Goal: Information Seeking & Learning: Learn about a topic

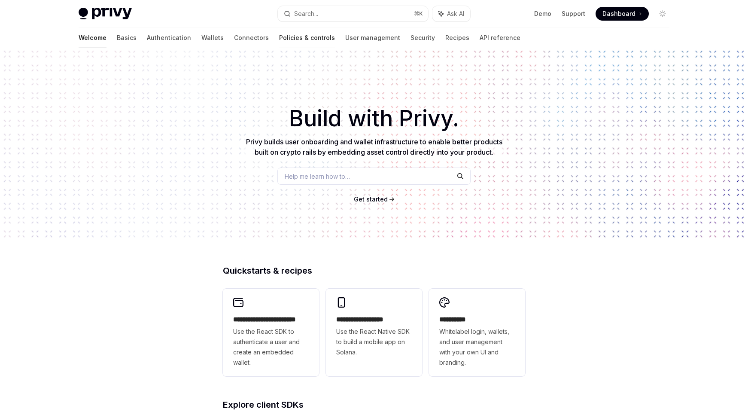
click at [279, 38] on link "Policies & controls" at bounding box center [307, 37] width 56 height 21
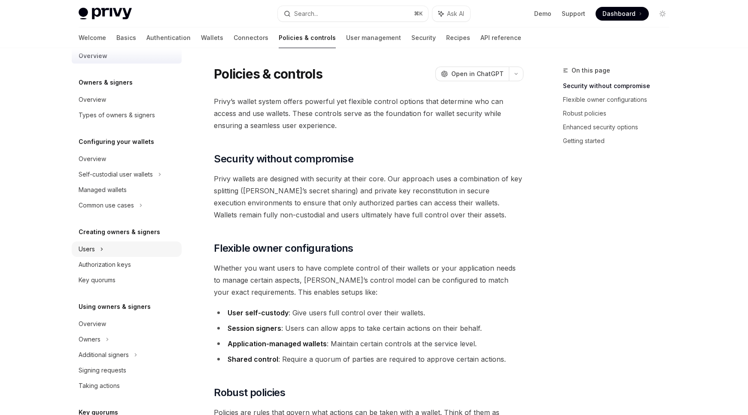
scroll to position [14, 0]
click at [84, 246] on div "Users" at bounding box center [87, 249] width 16 height 10
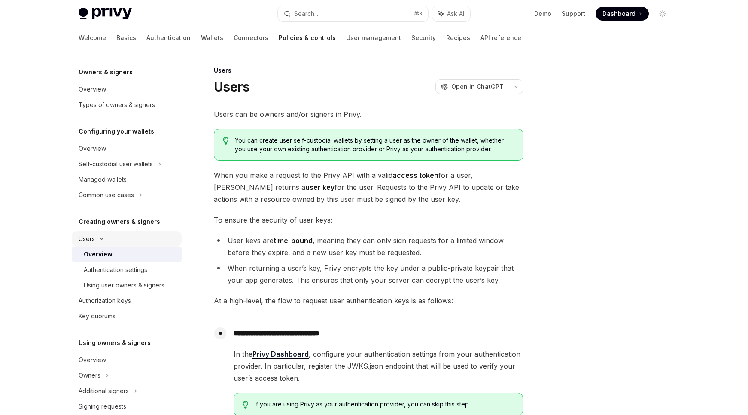
scroll to position [26, 0]
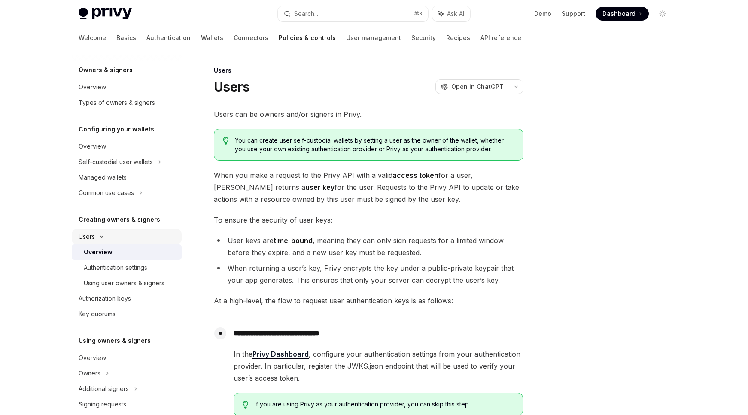
click at [92, 235] on div "Users" at bounding box center [87, 237] width 16 height 10
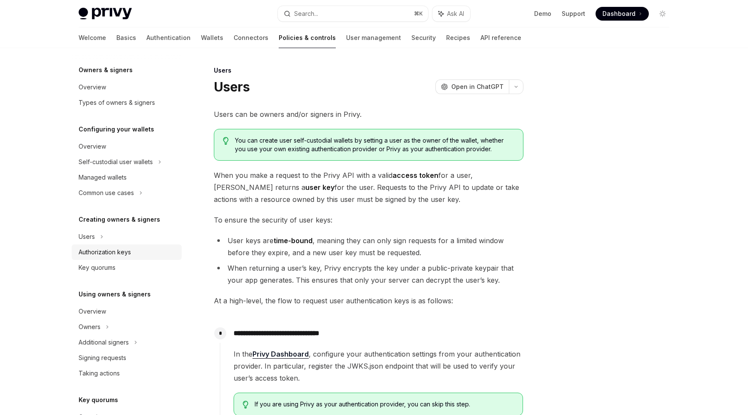
click at [95, 247] on div "Authorization keys" at bounding box center [105, 252] width 52 height 10
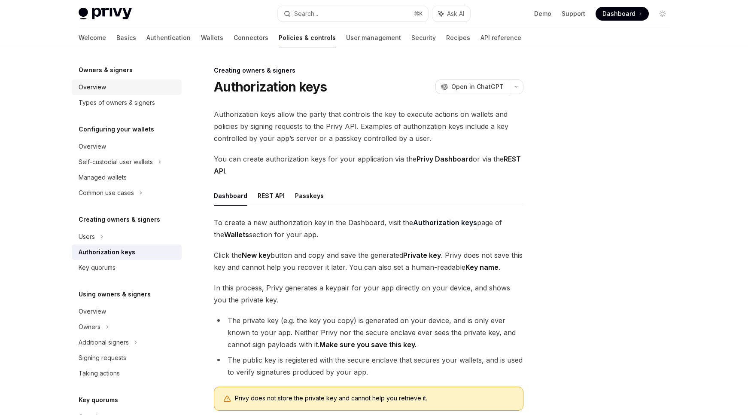
click at [123, 94] on link "Overview" at bounding box center [127, 86] width 110 height 15
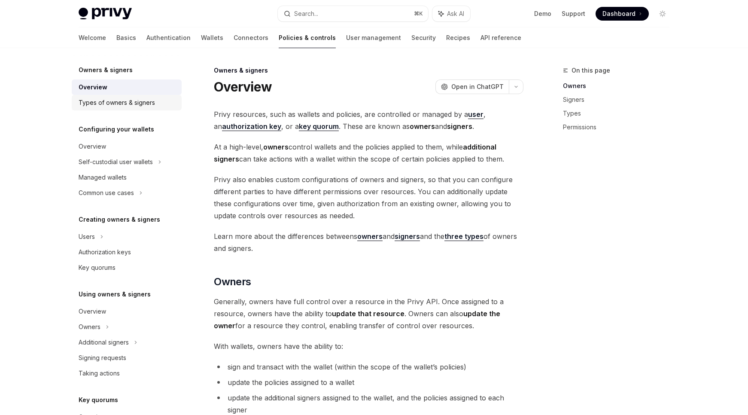
click at [116, 104] on div "Types of owners & signers" at bounding box center [117, 103] width 76 height 10
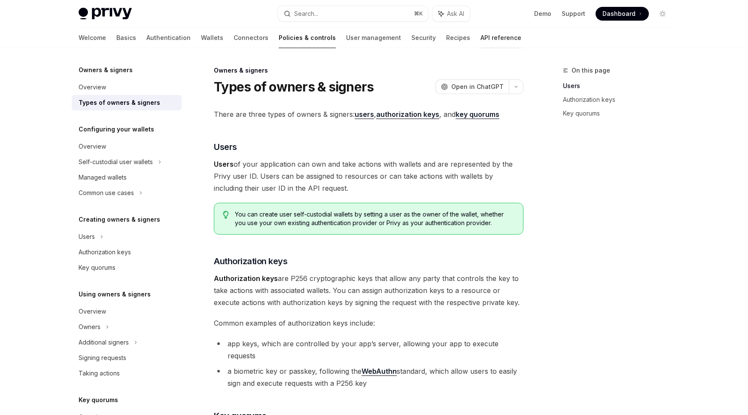
click at [481, 38] on link "API reference" at bounding box center [501, 37] width 41 height 21
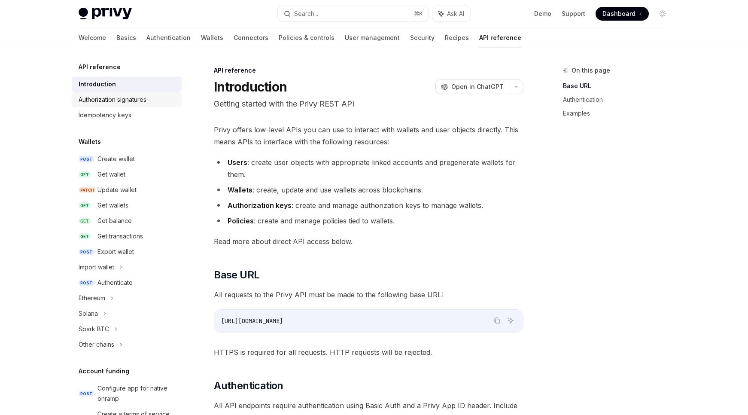
click at [92, 101] on div "Authorization signatures" at bounding box center [113, 100] width 68 height 10
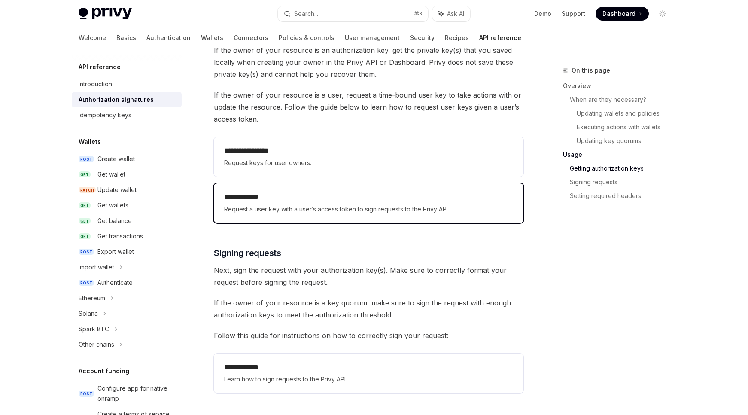
scroll to position [1154, 0]
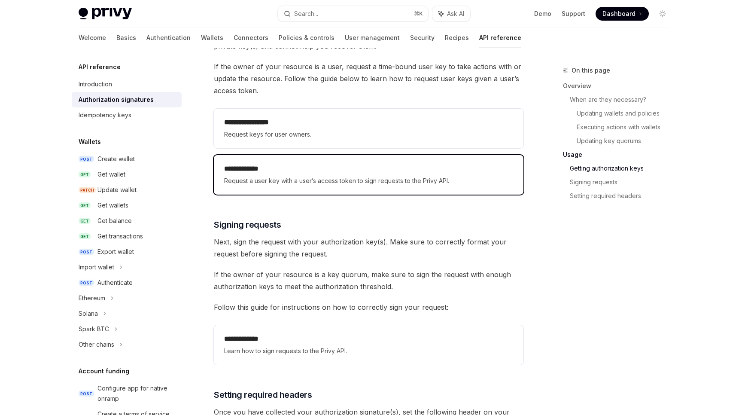
click at [244, 177] on span "Request a user key with a user’s access token to sign requests to the Privy API." at bounding box center [368, 181] width 289 height 10
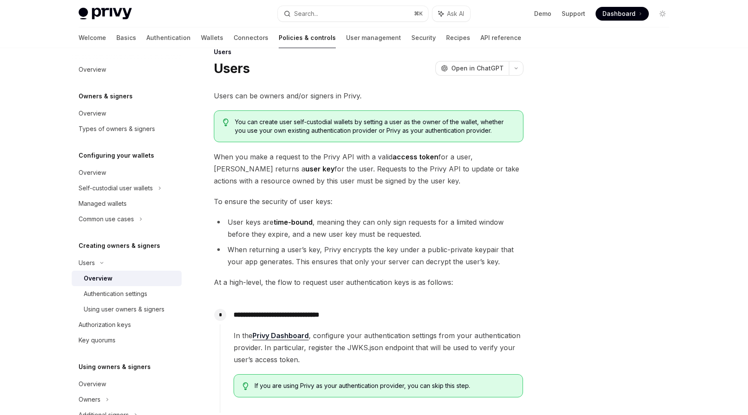
scroll to position [16, 0]
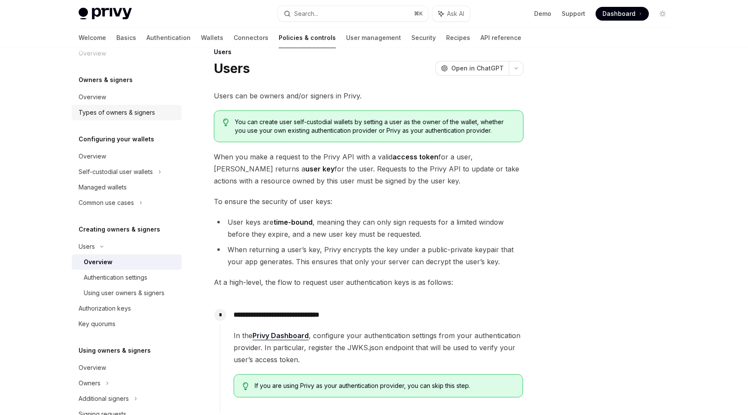
click at [87, 117] on div "Types of owners & signers" at bounding box center [117, 112] width 76 height 10
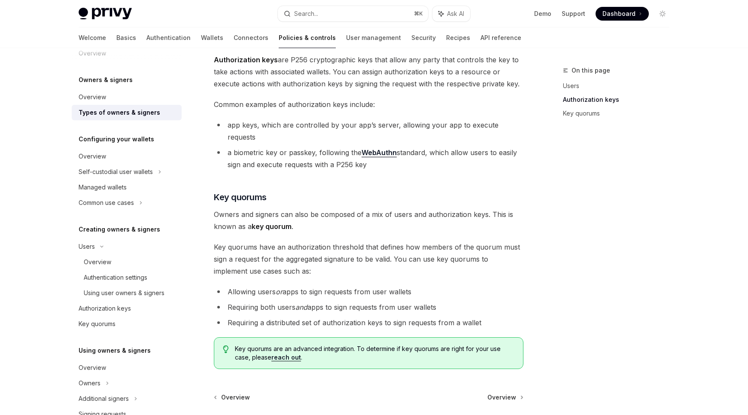
scroll to position [194, 0]
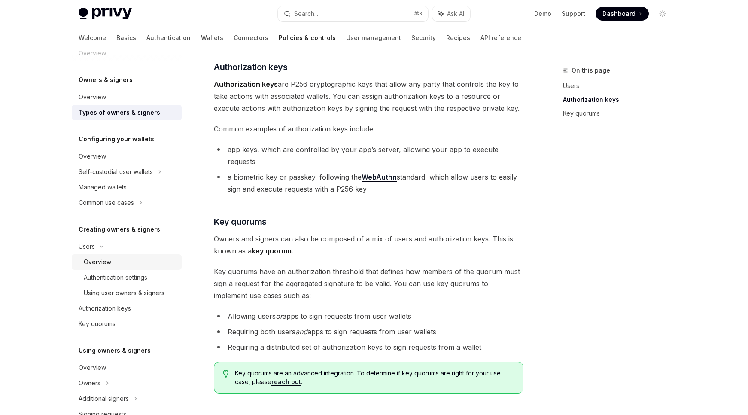
click at [90, 258] on div "Overview" at bounding box center [97, 262] width 27 height 10
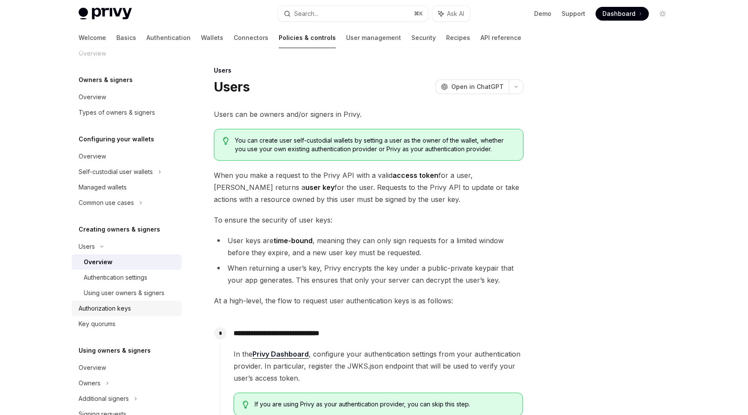
click at [95, 302] on link "Authorization keys" at bounding box center [127, 308] width 110 height 15
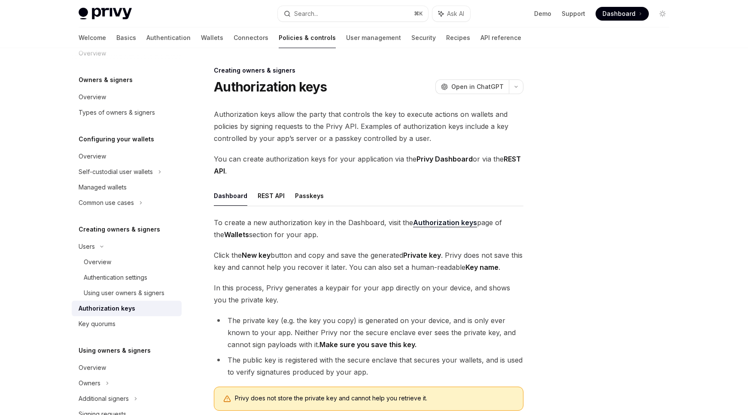
click at [101, 121] on div "Overview Owners & signers Overview Types of owners & signers Configuring your w…" at bounding box center [127, 332] width 110 height 572
click at [112, 114] on div "Types of owners & signers" at bounding box center [117, 112] width 76 height 10
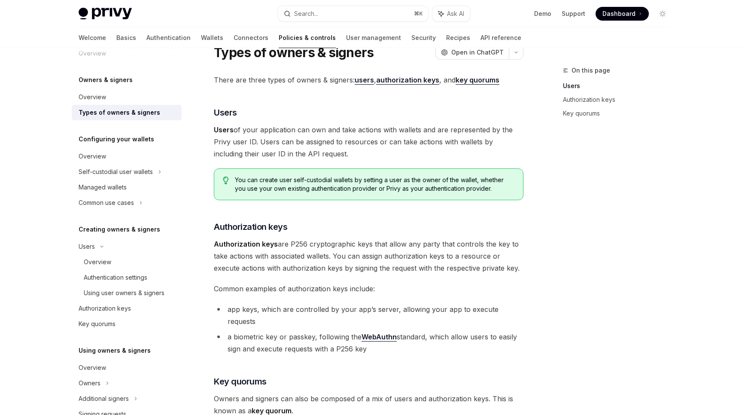
scroll to position [31, 0]
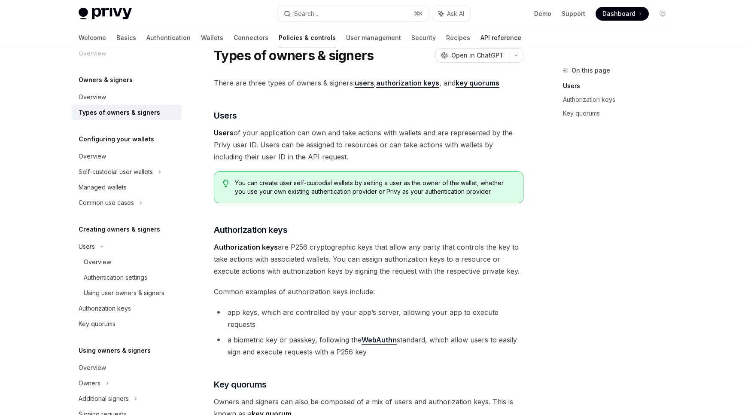
click at [481, 37] on link "API reference" at bounding box center [501, 37] width 41 height 21
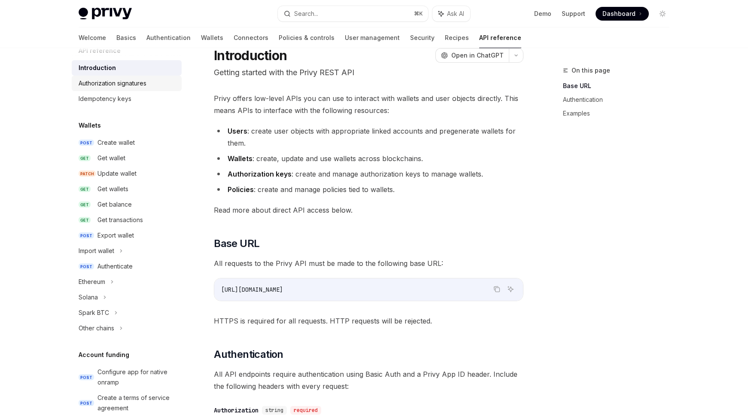
click at [114, 78] on div "Authorization signatures" at bounding box center [113, 83] width 68 height 10
type textarea "*"
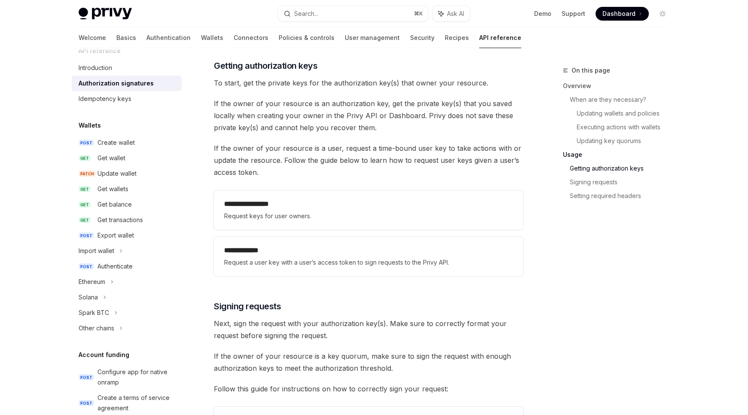
scroll to position [1072, 0]
click at [205, 64] on div "Navigate to header" at bounding box center [202, 66] width 10 height 10
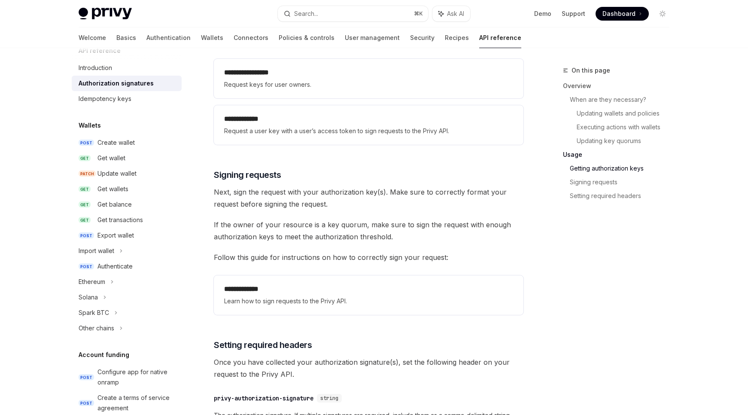
scroll to position [1204, 0]
